Goal: Check status: Check status

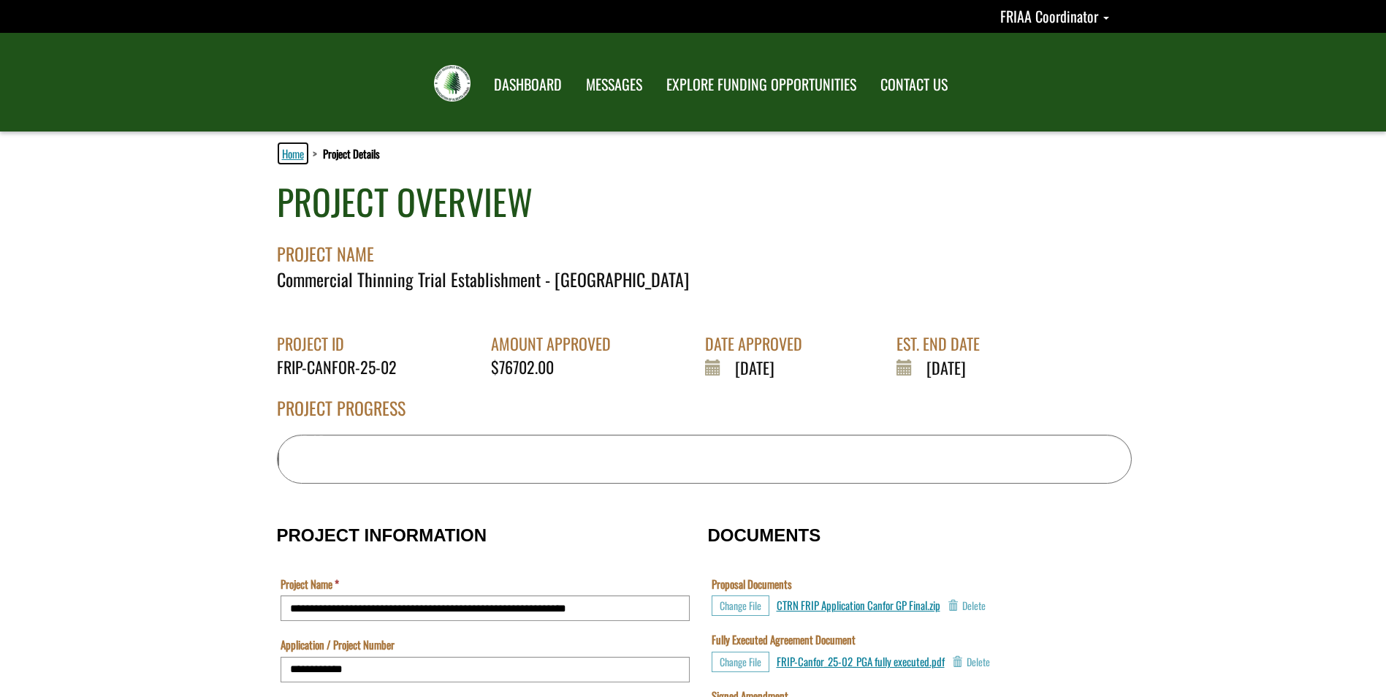
click at [297, 150] on link "Home" at bounding box center [293, 153] width 28 height 19
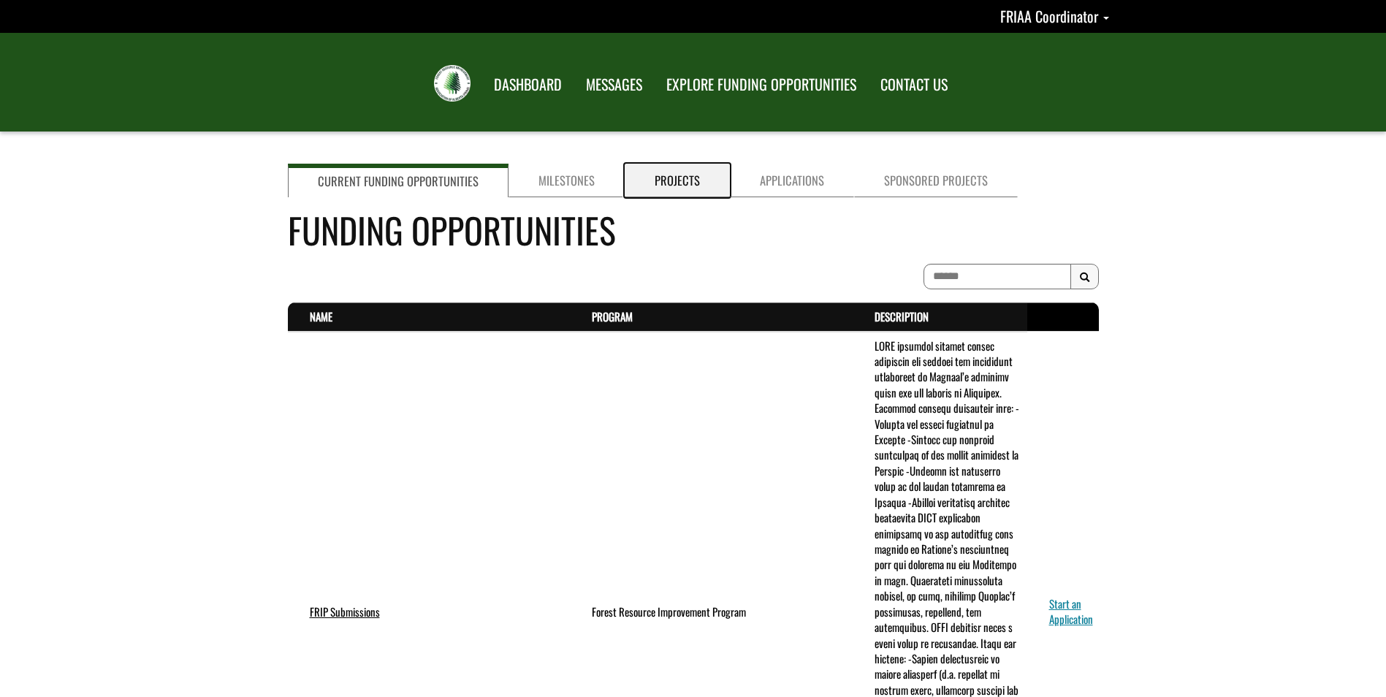
click at [669, 189] on link "Projects" at bounding box center [677, 181] width 105 height 34
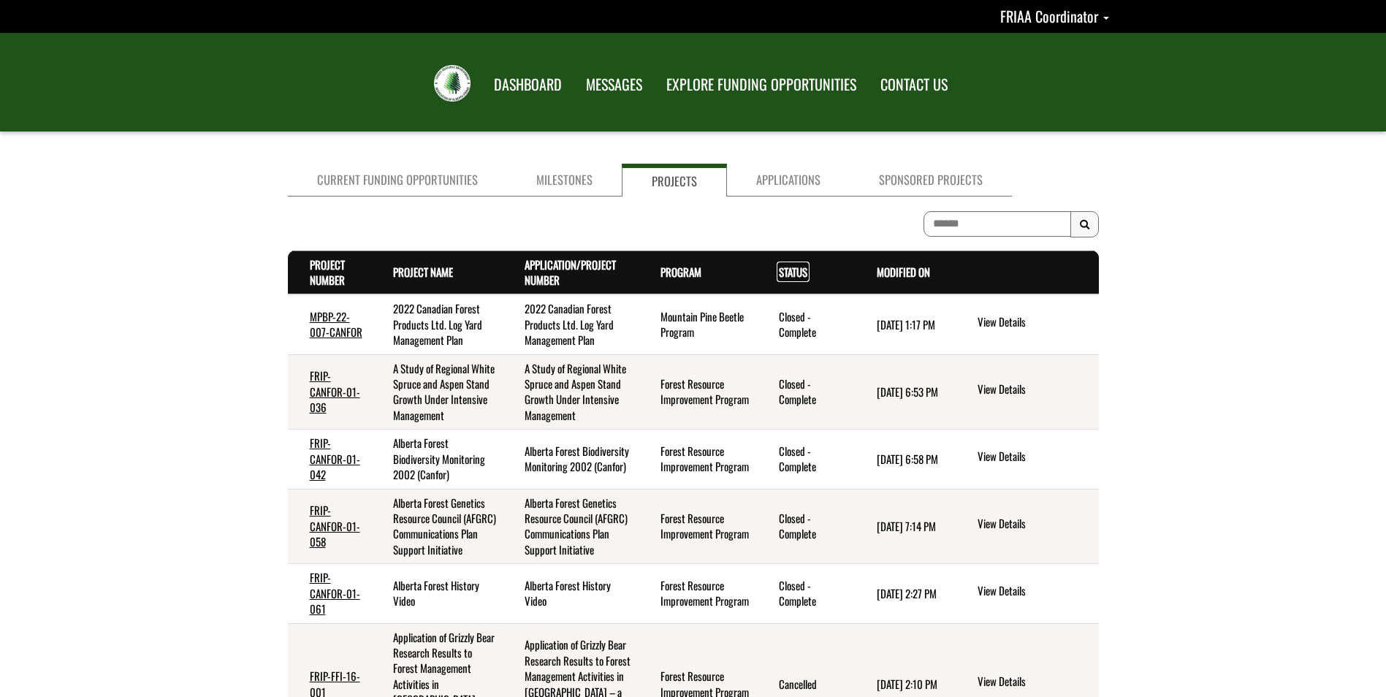
click at [792, 271] on link "Status . sort descending" at bounding box center [793, 272] width 28 height 16
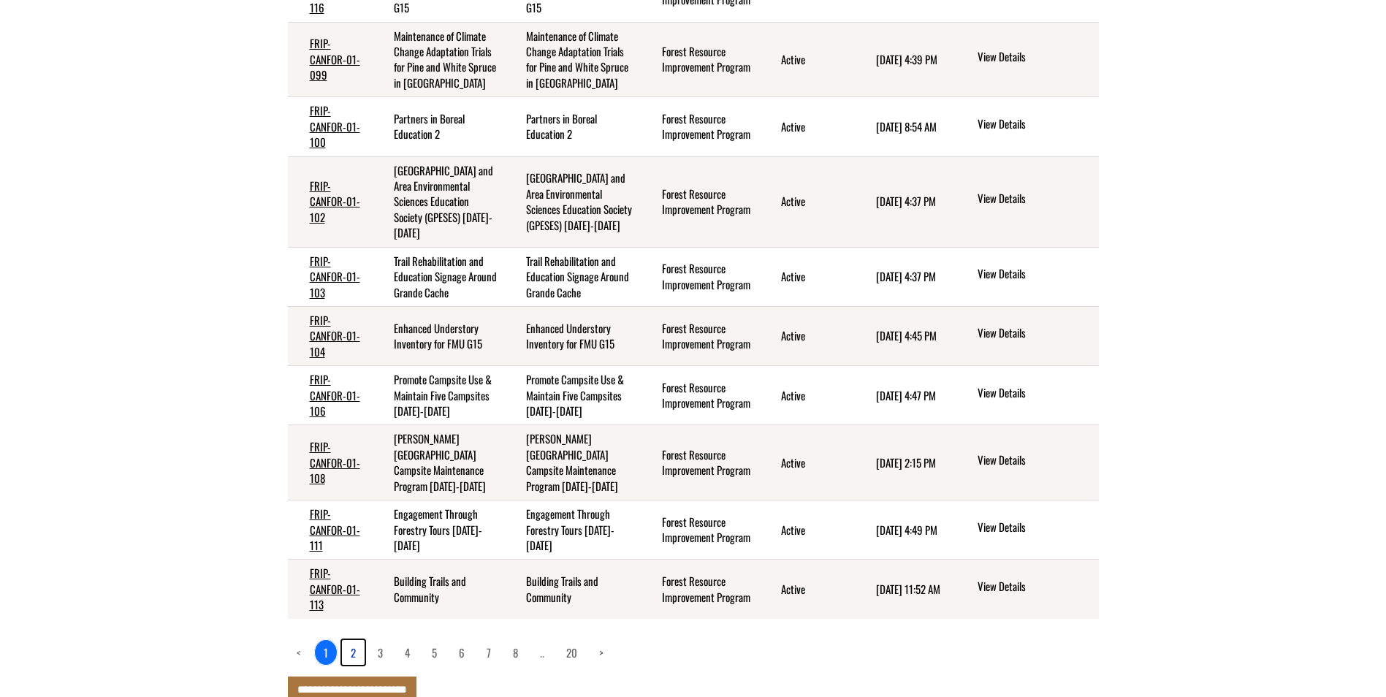
click at [351, 640] on link "2" at bounding box center [353, 652] width 23 height 25
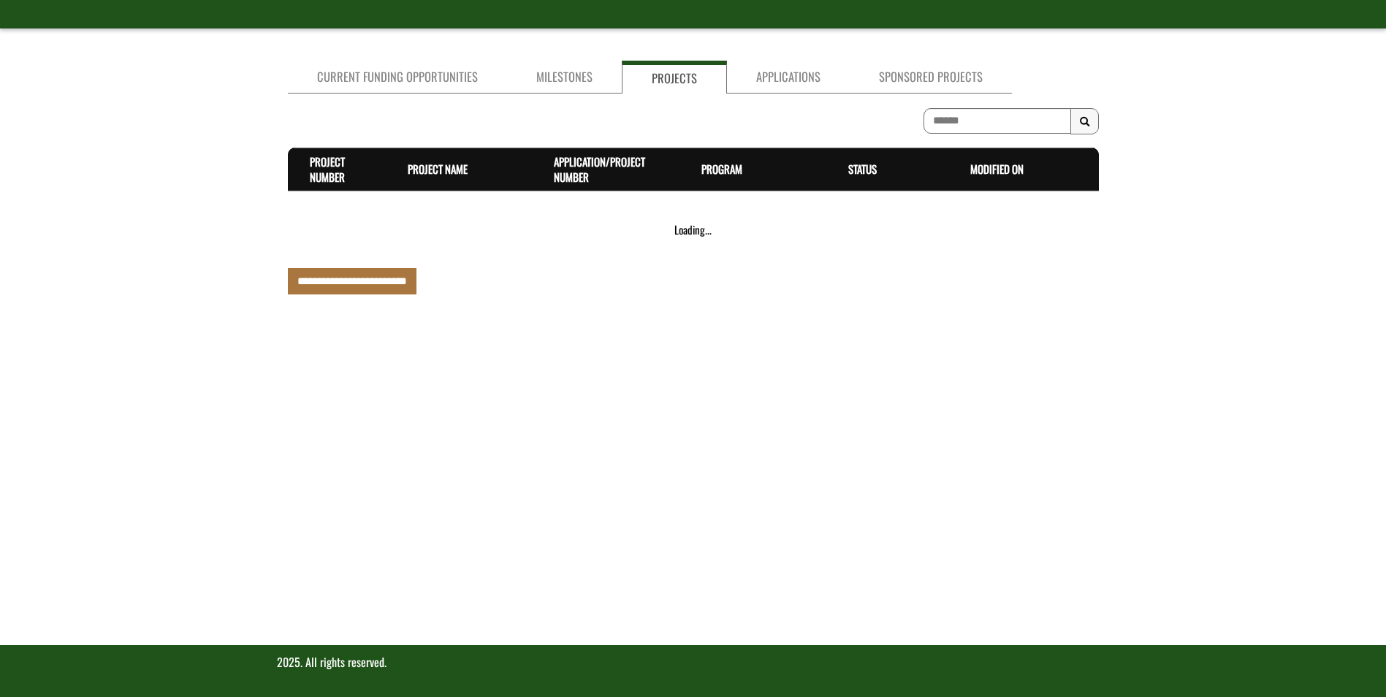
scroll to position [317, 0]
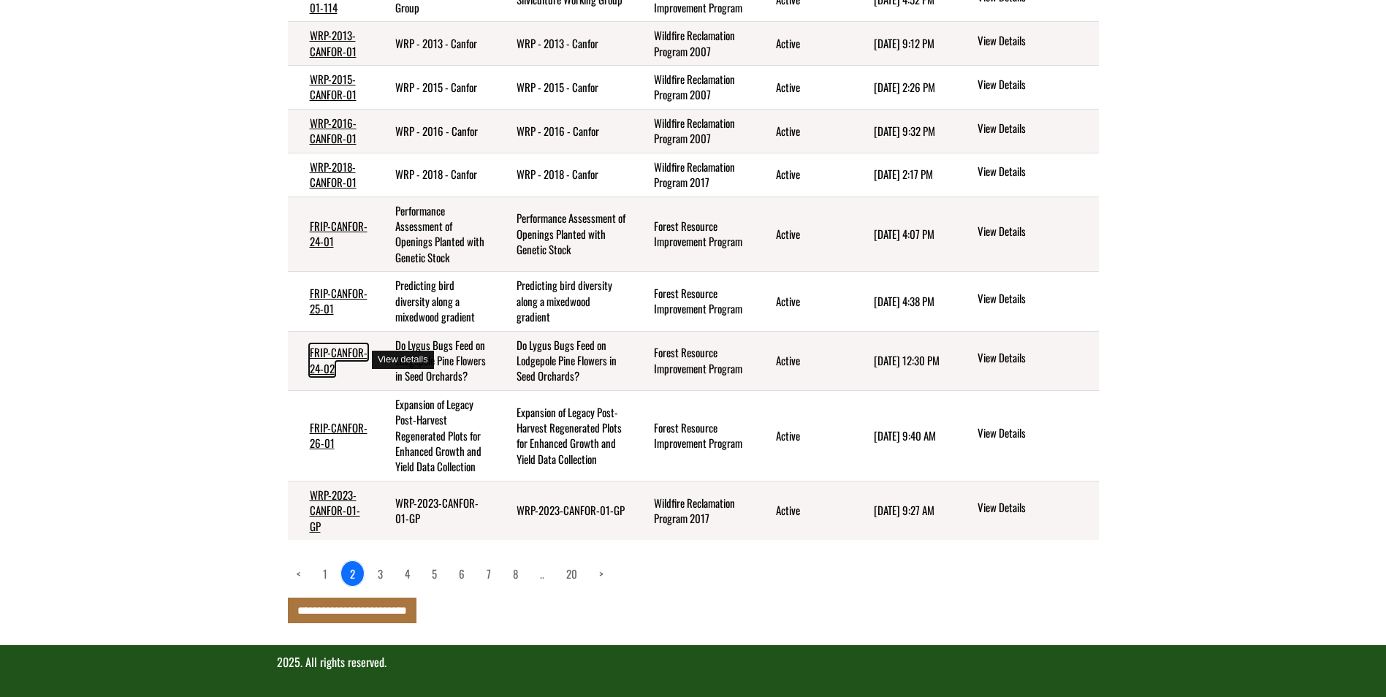
click at [325, 358] on link "FRIP-CANFOR-24-02" at bounding box center [339, 359] width 58 height 31
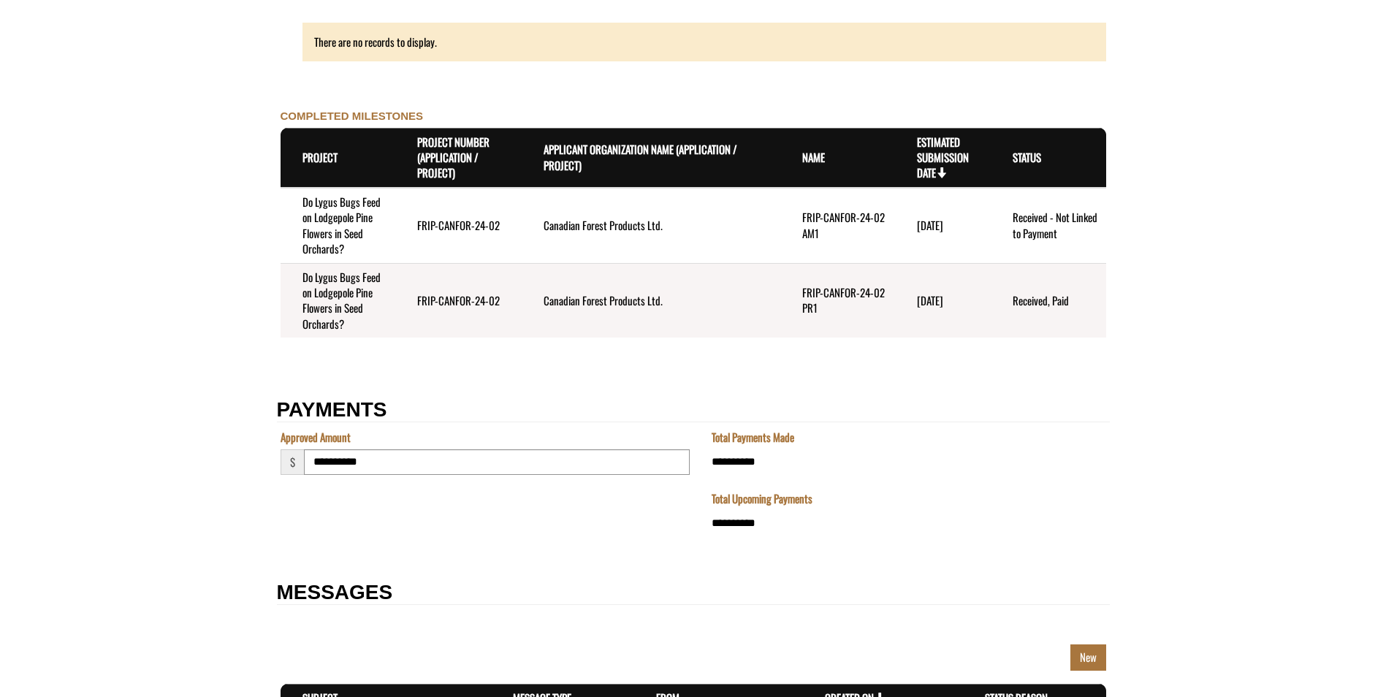
scroll to position [2140, 0]
